Goal: Information Seeking & Learning: Learn about a topic

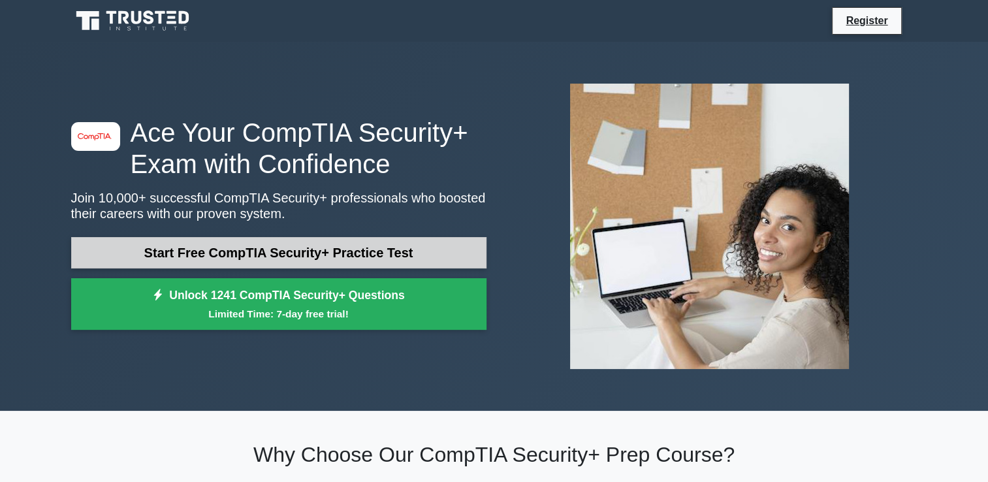
click at [323, 251] on link "Start Free CompTIA Security+ Practice Test" at bounding box center [278, 252] width 415 height 31
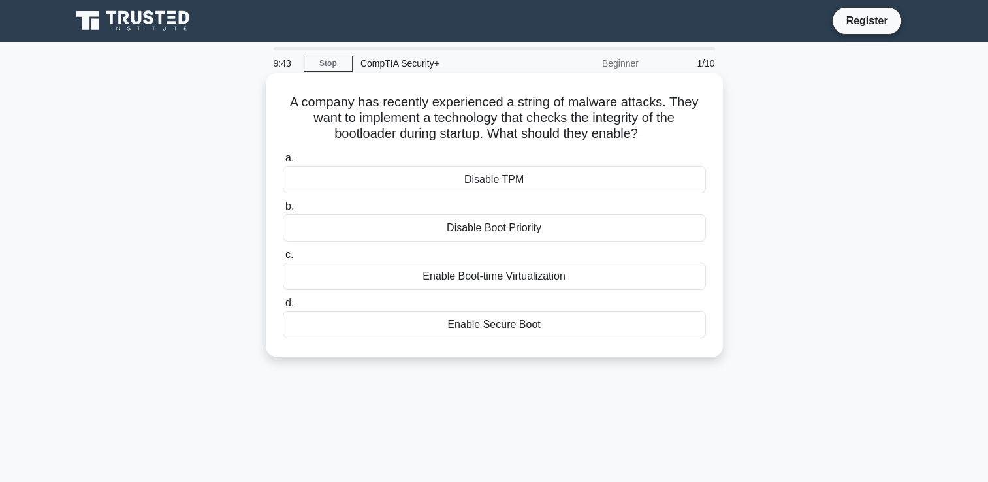
click at [547, 236] on div "Disable Boot Priority" at bounding box center [494, 227] width 423 height 27
click at [283, 211] on input "b. Disable Boot Priority" at bounding box center [283, 207] width 0 height 8
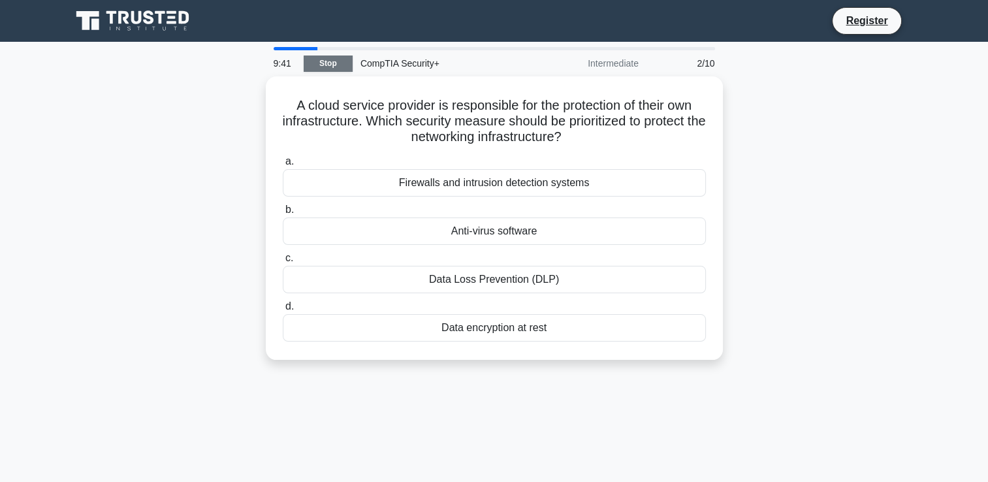
click at [333, 61] on link "Stop" at bounding box center [328, 64] width 49 height 16
